Goal: Task Accomplishment & Management: Complete application form

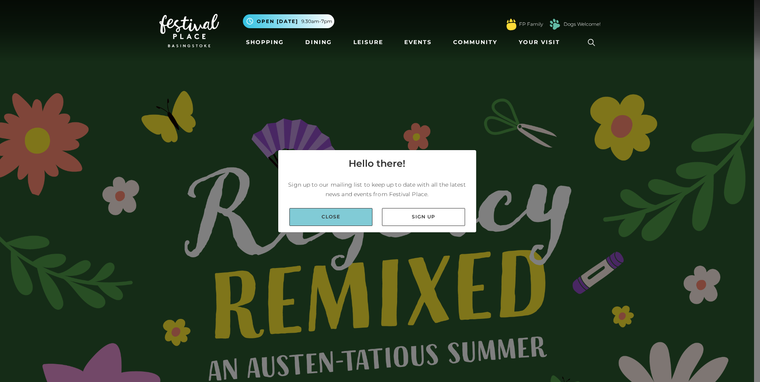
click at [346, 223] on link "Close" at bounding box center [330, 217] width 83 height 18
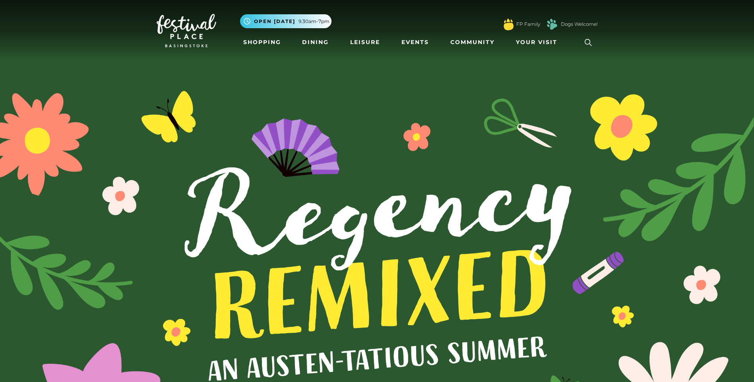
click at [196, 23] on img at bounding box center [187, 30] width 60 height 33
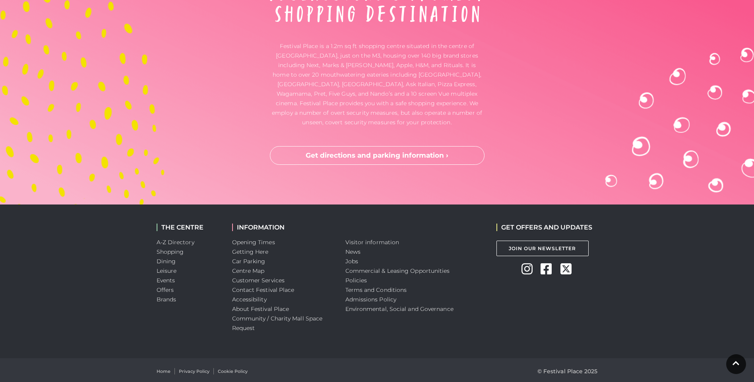
scroll to position [2636, 0]
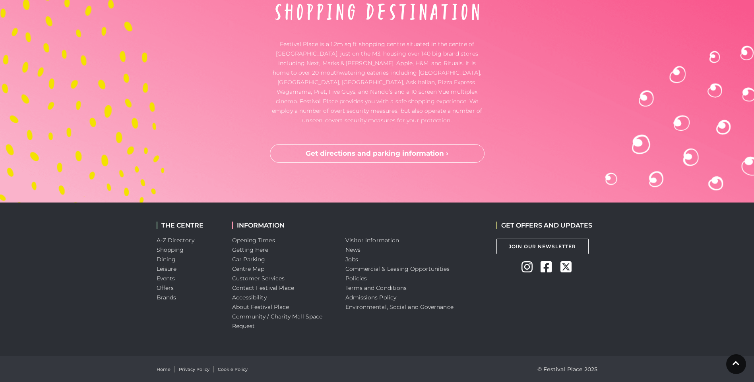
click at [354, 260] on link "Jobs" at bounding box center [351, 259] width 13 height 7
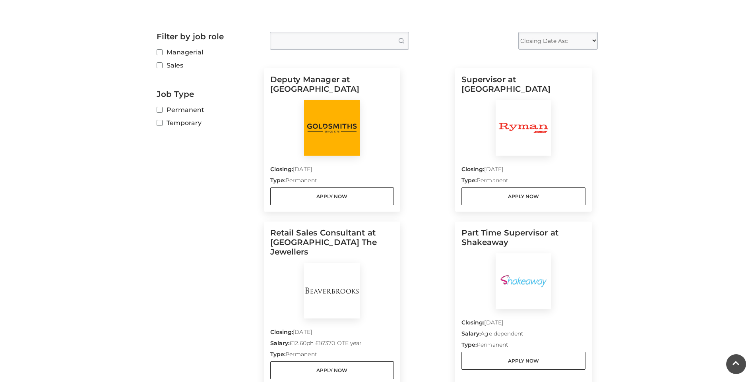
scroll to position [159, 0]
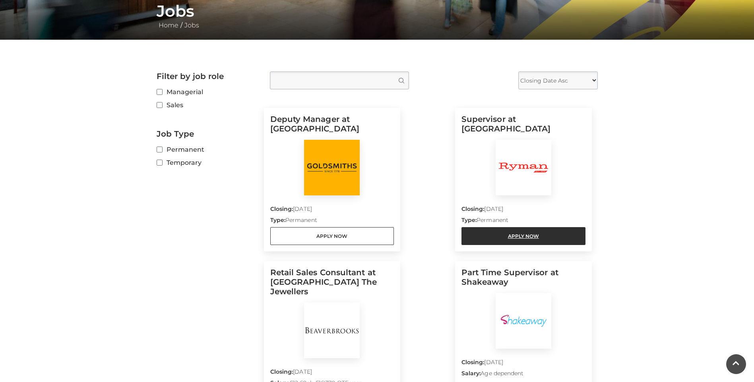
click at [478, 232] on link "Apply Now" at bounding box center [523, 236] width 124 height 18
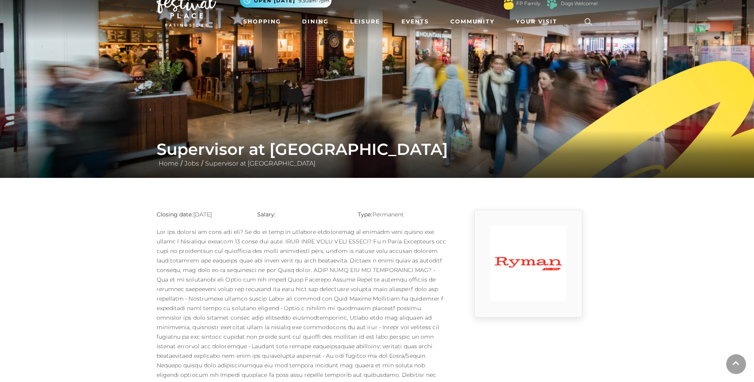
scroll to position [40, 0]
